Goal: Ask a question

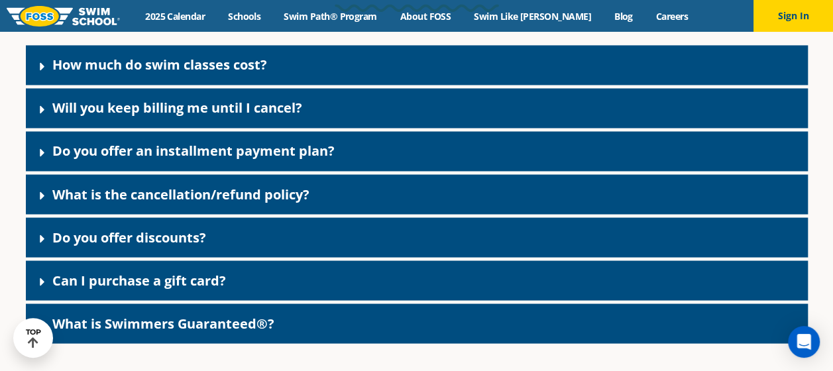
scroll to position [1061, 0]
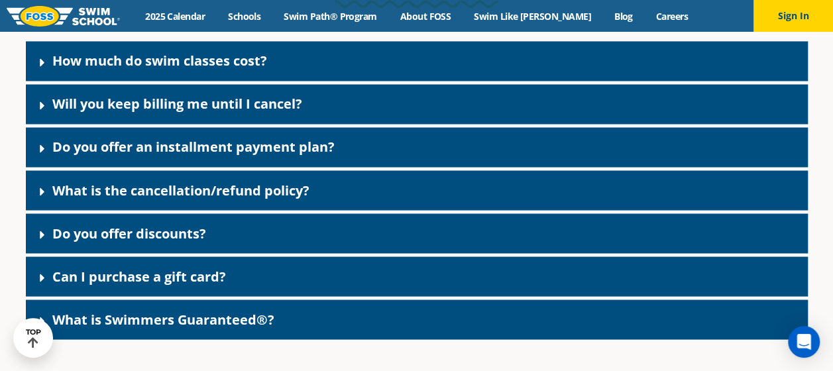
click at [332, 189] on div "What is the cancellation/refund policy?" at bounding box center [417, 190] width 782 height 40
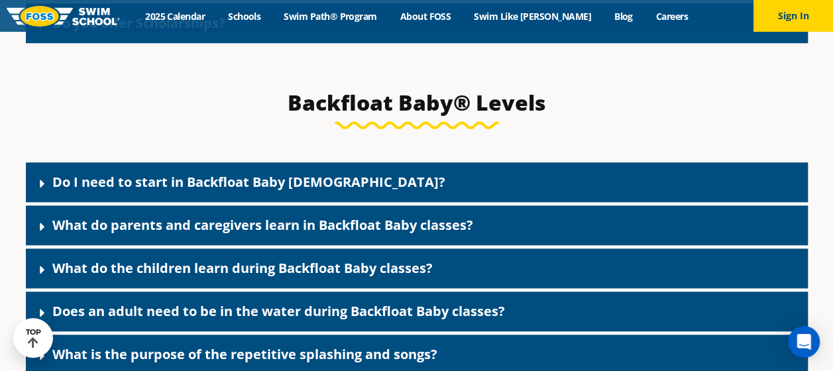
scroll to position [3116, 0]
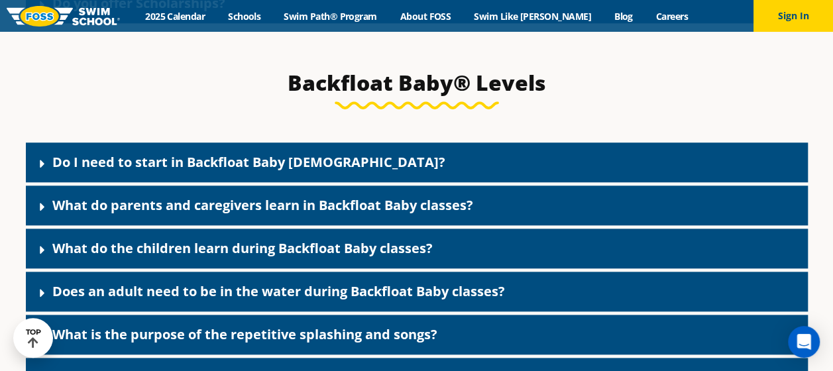
click at [219, 179] on div "Do I need to start in Backfloat Baby 1?" at bounding box center [417, 163] width 782 height 40
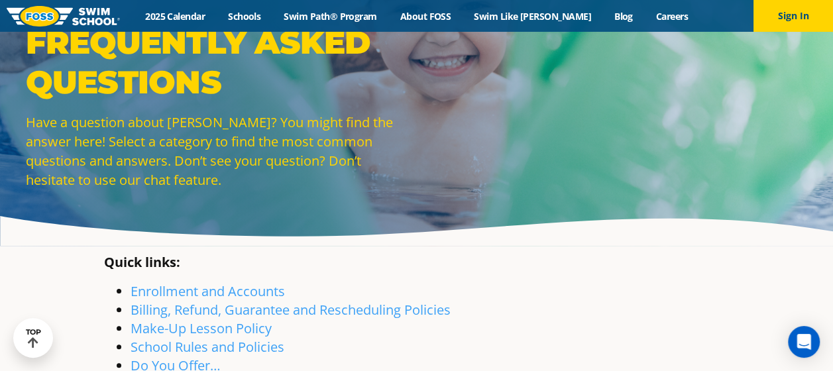
scroll to position [0, 0]
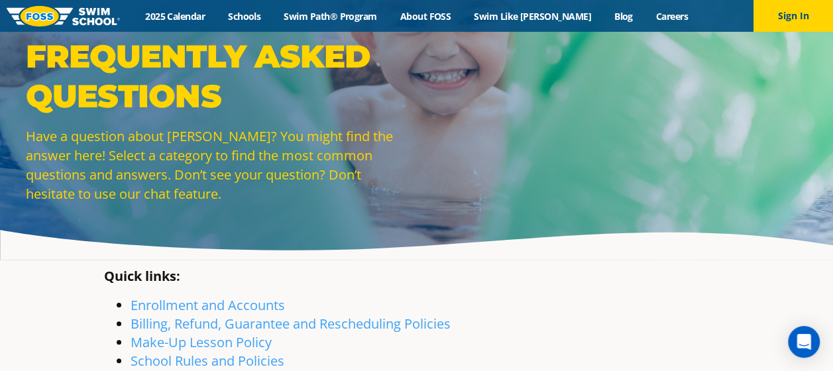
click at [78, 15] on img at bounding box center [63, 16] width 113 height 21
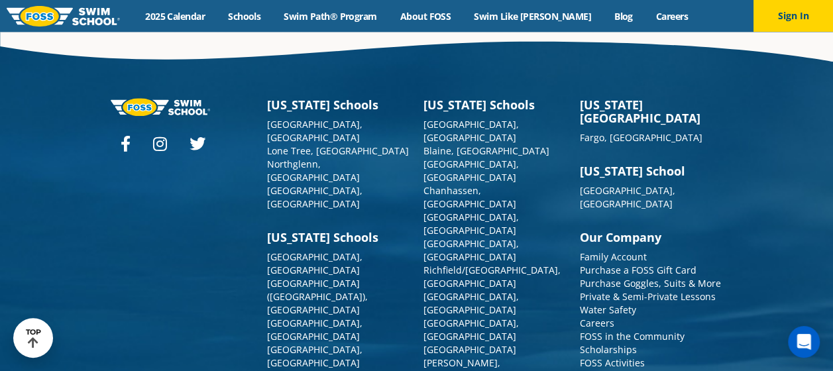
scroll to position [3315, 0]
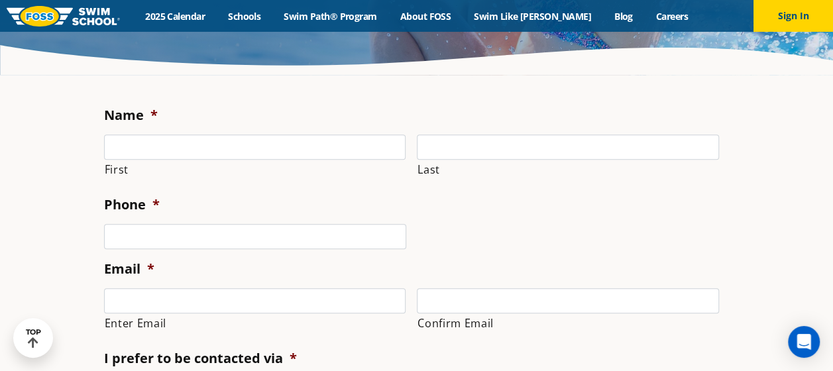
scroll to position [66, 0]
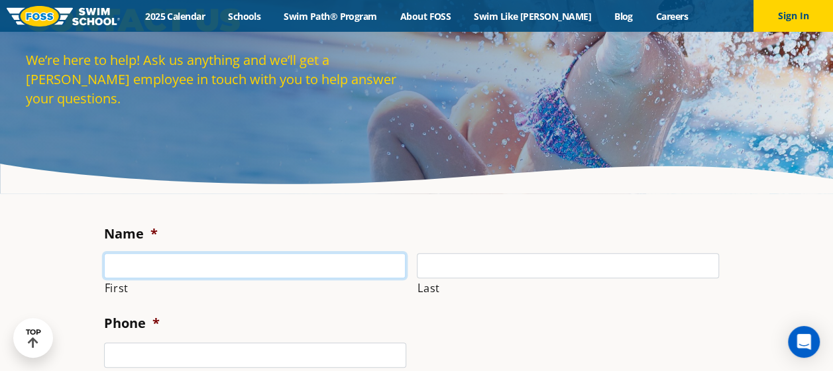
click at [135, 272] on input "First" at bounding box center [255, 265] width 302 height 25
type input "[PERSON_NAME]"
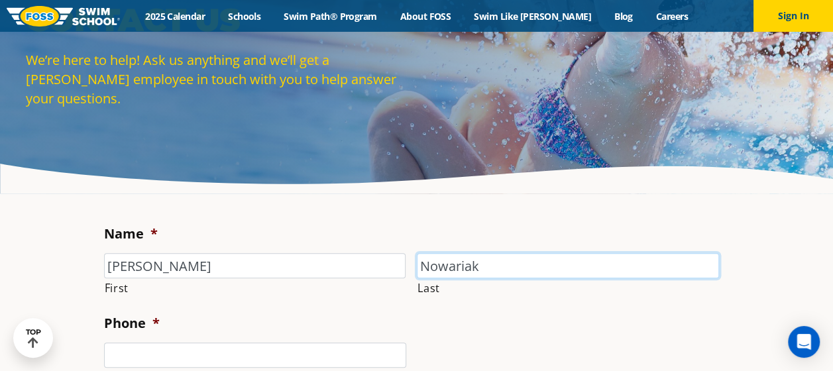
type input "Nowariak"
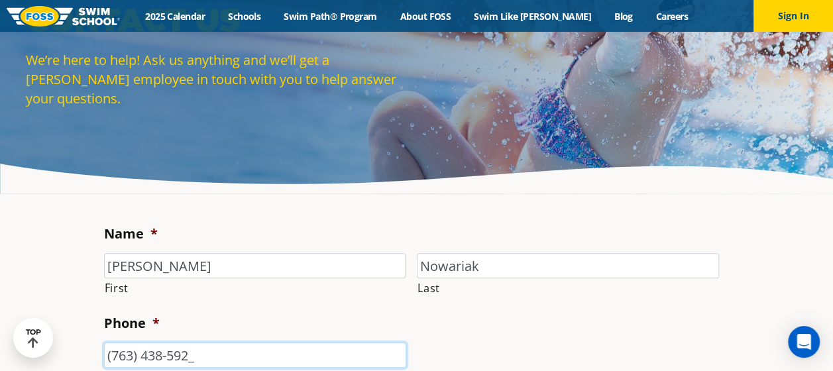
type input "[PHONE_NUMBER]"
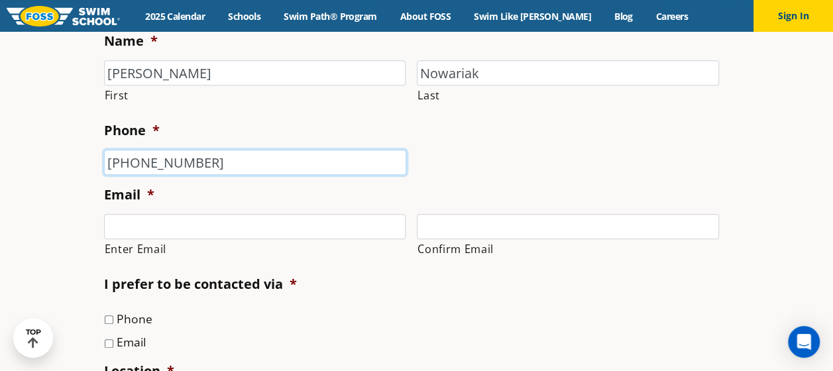
scroll to position [265, 0]
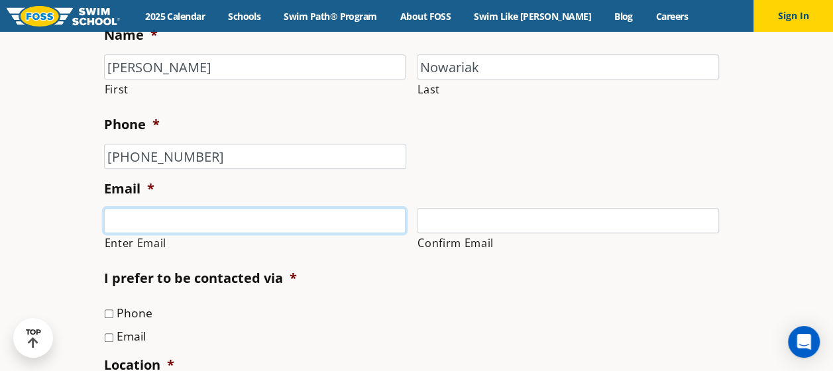
click at [176, 213] on input "Enter Email" at bounding box center [255, 220] width 302 height 25
type input "[EMAIL_ADDRESS][DOMAIN_NAME]"
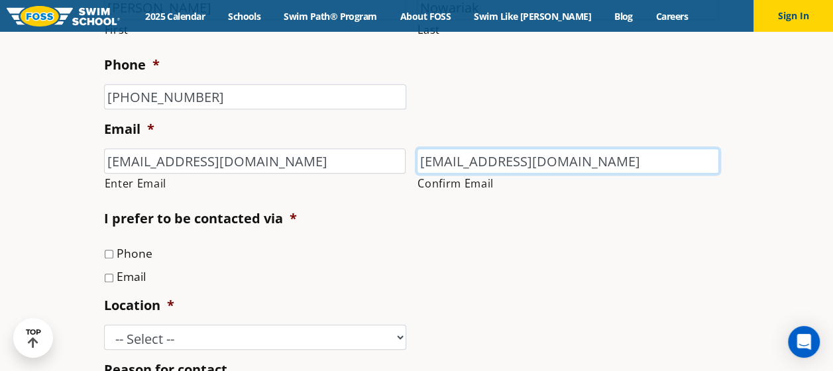
scroll to position [464, 0]
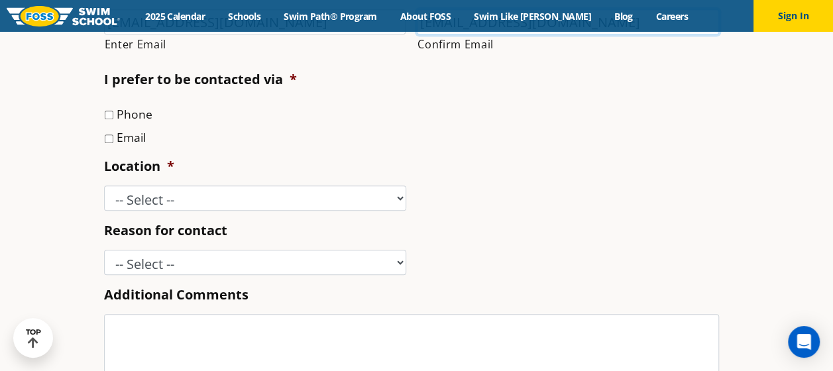
type input "[EMAIL_ADDRESS][DOMAIN_NAME]"
click at [110, 139] on input "Email" at bounding box center [109, 139] width 9 height 9
checkbox input "true"
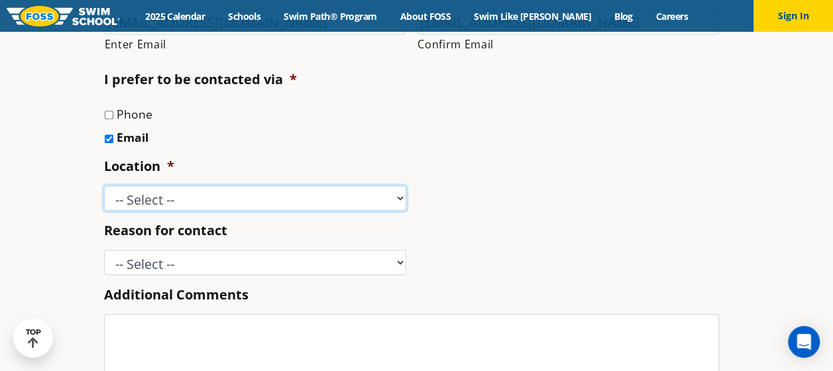
click at [129, 200] on select "-- Select -- [GEOGRAPHIC_DATA], [GEOGRAPHIC_DATA] [GEOGRAPHIC_DATA] [GEOGRAPHIC…" at bounding box center [255, 198] width 302 height 25
select select "MPG"
click at [104, 186] on select "-- Select -- [GEOGRAPHIC_DATA], [GEOGRAPHIC_DATA] [GEOGRAPHIC_DATA] [GEOGRAPHIC…" at bounding box center [255, 198] width 302 height 25
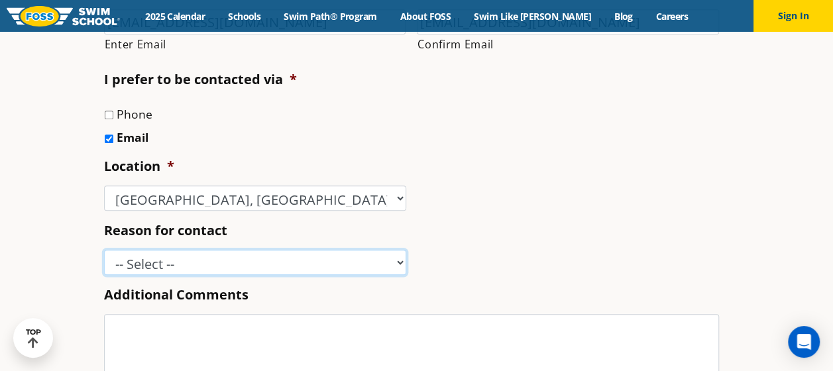
click at [143, 265] on select "-- Select -- Enrollment issue Program question What level is best for my child?…" at bounding box center [255, 262] width 302 height 25
select select "Program question"
click at [104, 250] on select "-- Select -- Enrollment issue Program question What level is best for my child?…" at bounding box center [255, 262] width 302 height 25
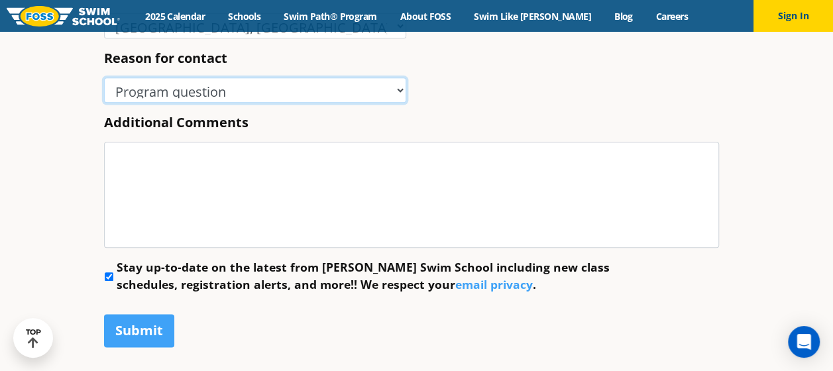
scroll to position [663, 0]
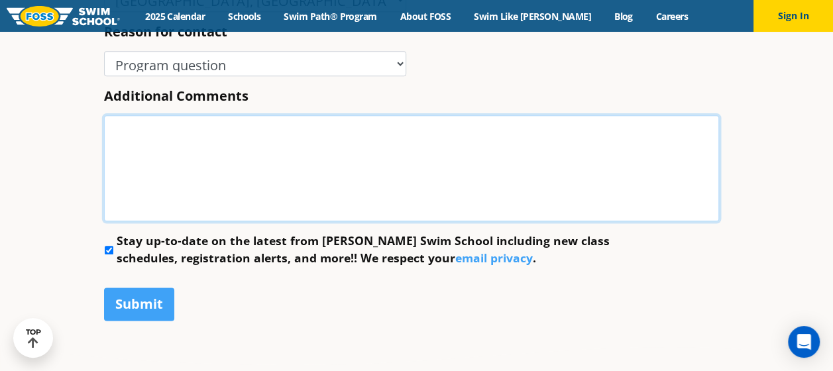
click at [194, 157] on textarea "Additional Comments" at bounding box center [411, 168] width 615 height 106
click at [227, 152] on textarea "Additional Comments" at bounding box center [411, 168] width 615 height 106
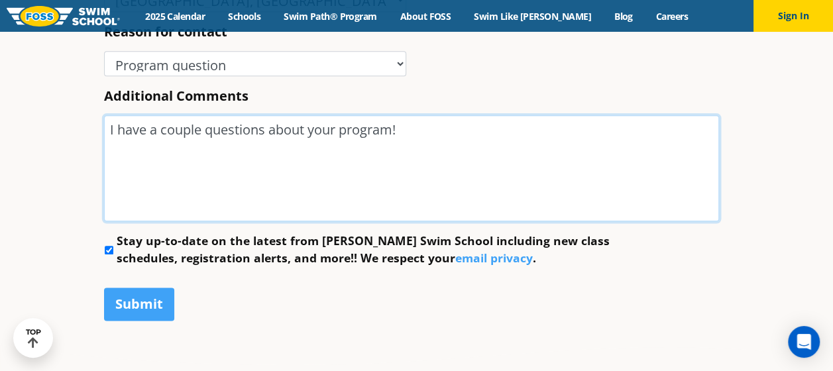
paste textarea "What happens if a child needs to move up a level in the middle of the quarter? …"
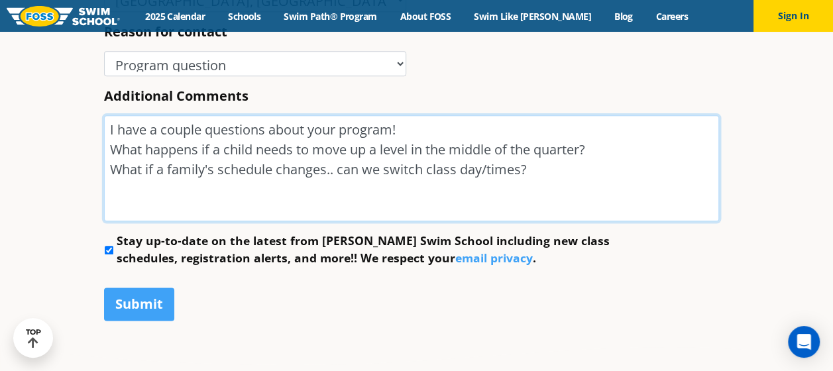
click at [605, 150] on textarea "I have a couple questions about your program! What happens if a child needs to …" at bounding box center [411, 168] width 615 height 106
click at [556, 166] on textarea "I have a couple questions about your program! What happens if a child needs to …" at bounding box center [411, 168] width 615 height 106
type textarea "I have a couple questions about your program! What happens if a child needs to …"
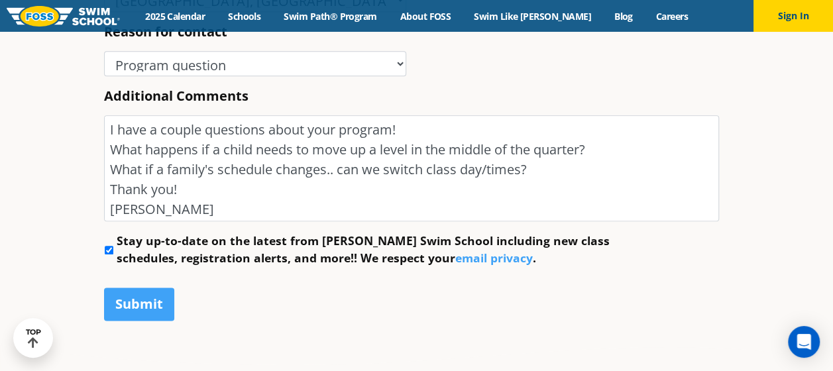
click at [106, 249] on input "Stay up-to-date on the latest from [PERSON_NAME] Swim School including new clas…" at bounding box center [109, 250] width 9 height 9
checkbox input "false"
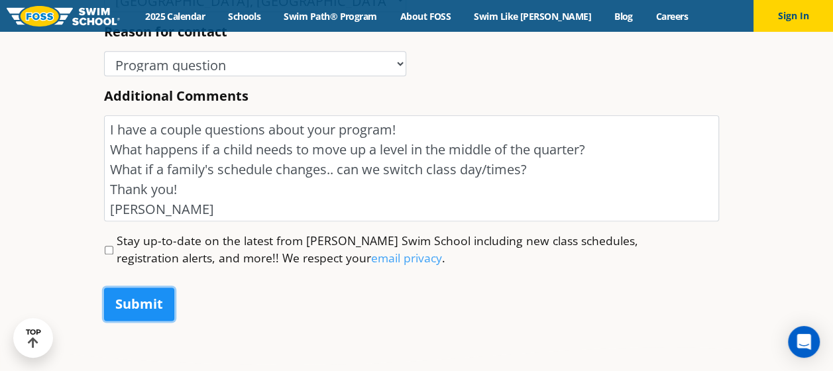
click at [127, 300] on input "Submit" at bounding box center [139, 304] width 70 height 33
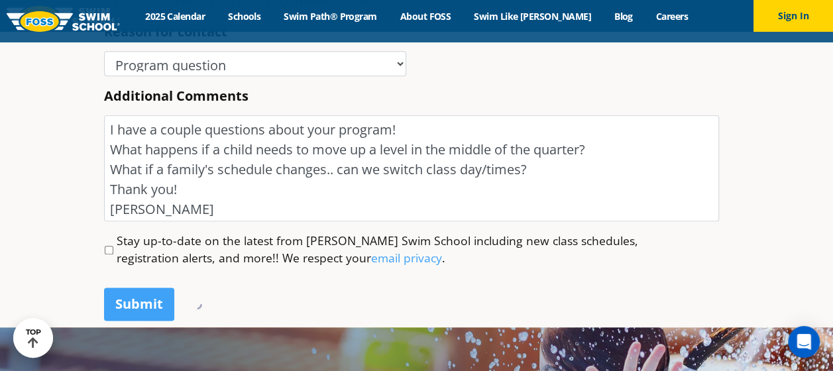
scroll to position [0, 0]
